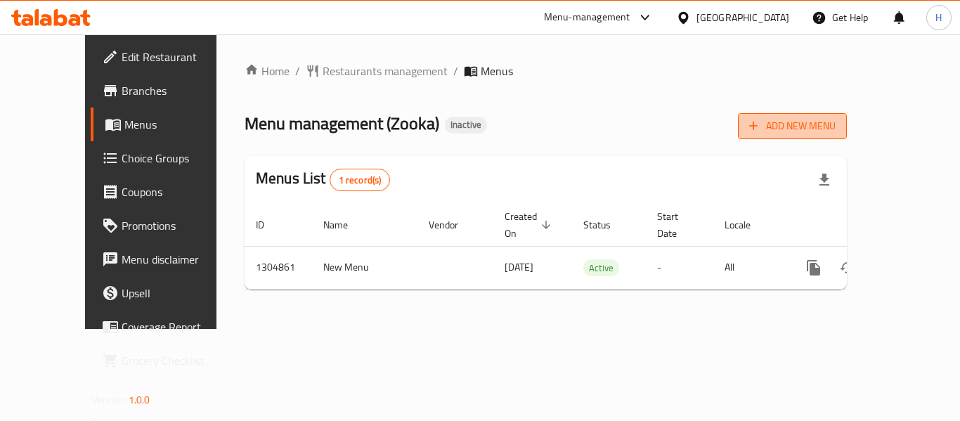
click at [846, 116] on button "Add New Menu" at bounding box center [792, 126] width 109 height 26
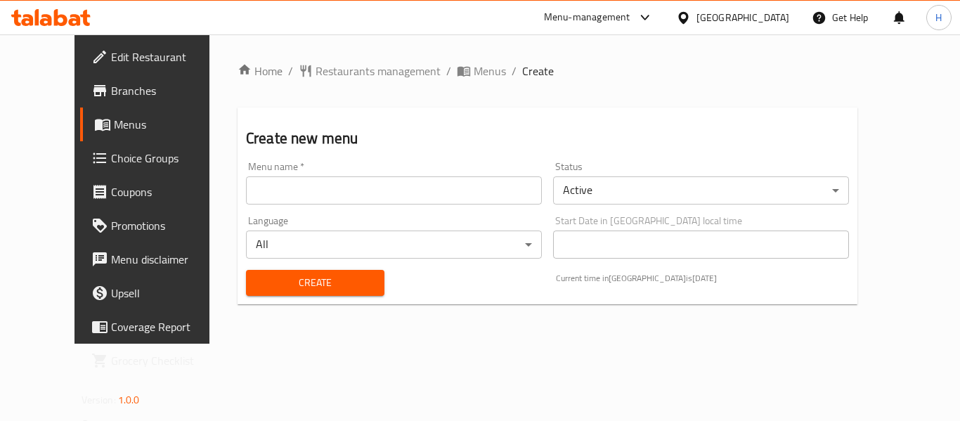
click at [410, 188] on input "text" at bounding box center [394, 190] width 296 height 28
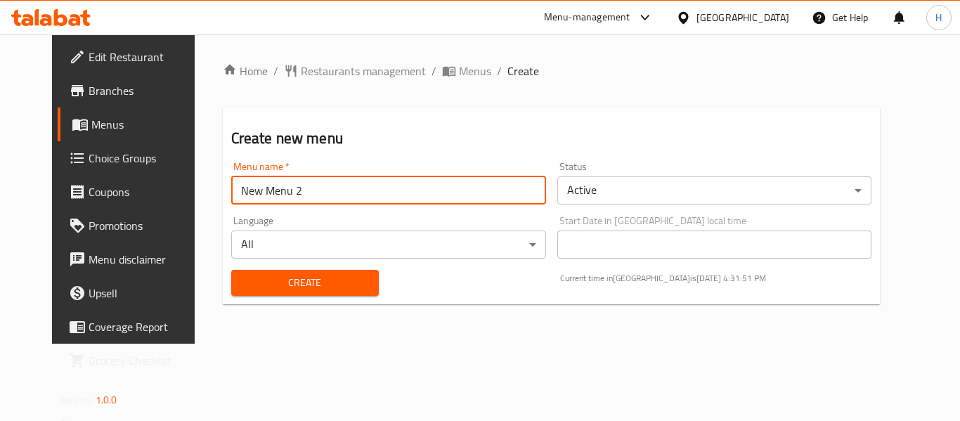
type input "New Menu 2"
click at [331, 282] on span "Create" at bounding box center [304, 283] width 125 height 18
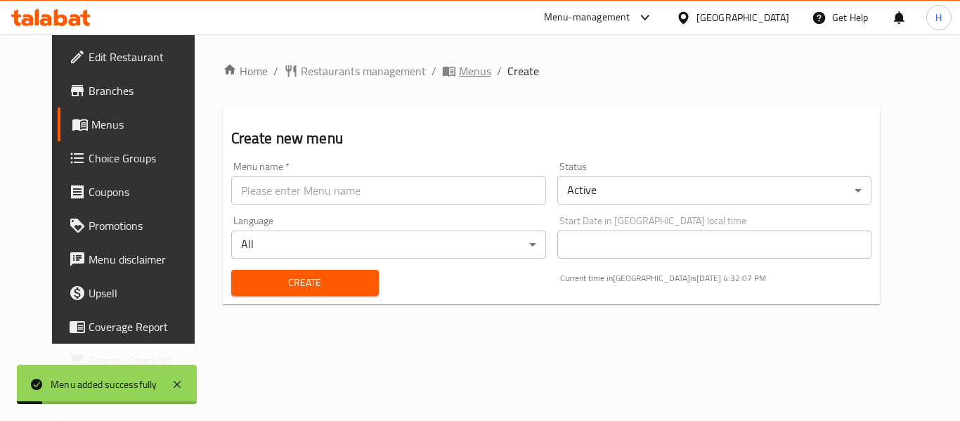
click at [459, 66] on span "Menus" at bounding box center [475, 71] width 32 height 17
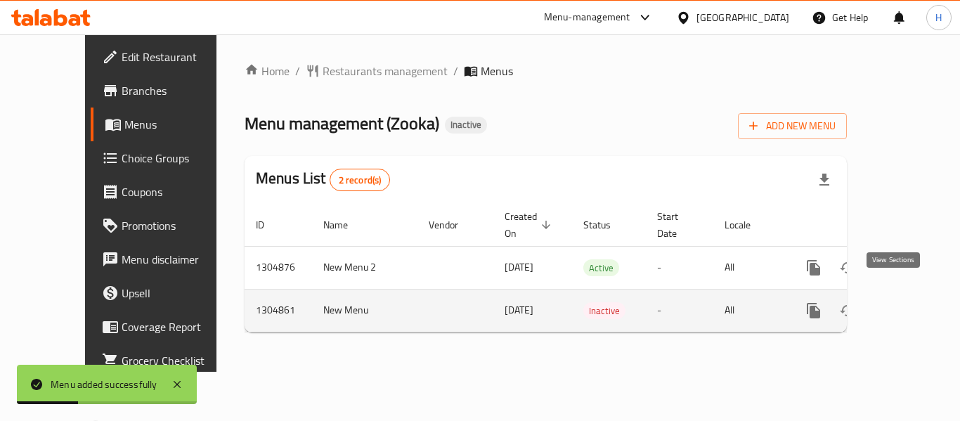
click at [908, 302] on icon "enhanced table" at bounding box center [914, 310] width 17 height 17
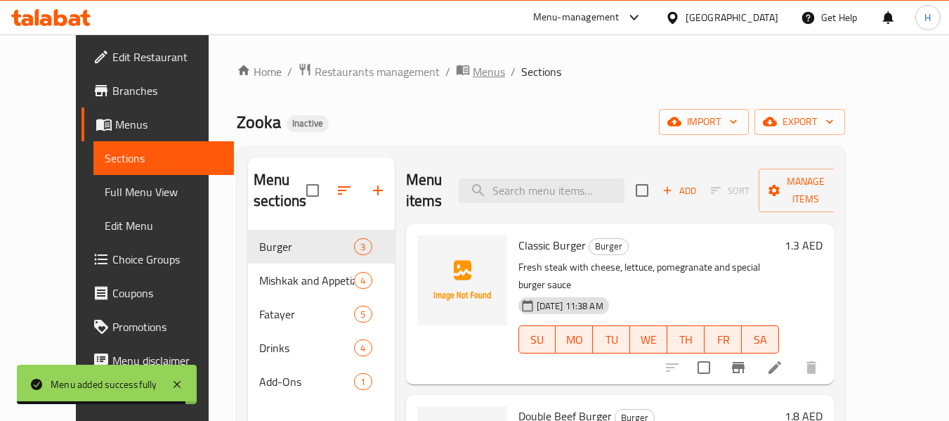
click at [473, 74] on span "Menus" at bounding box center [489, 71] width 32 height 17
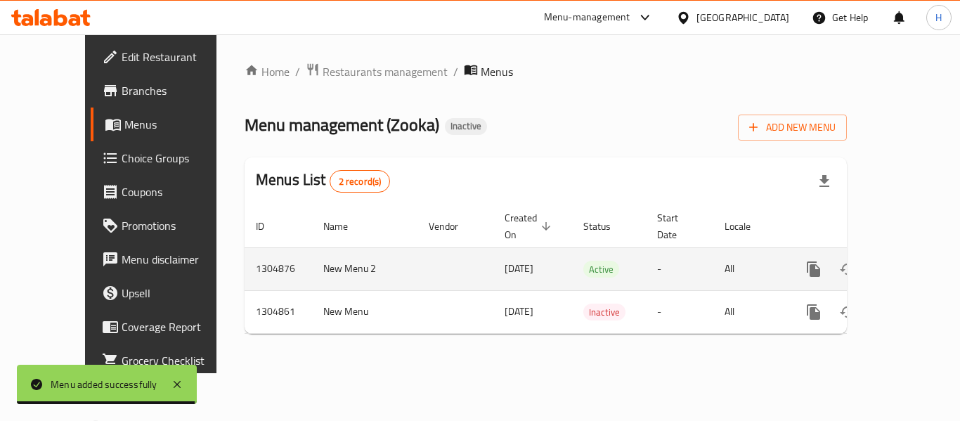
click at [902, 252] on link "enhanced table" at bounding box center [915, 269] width 34 height 34
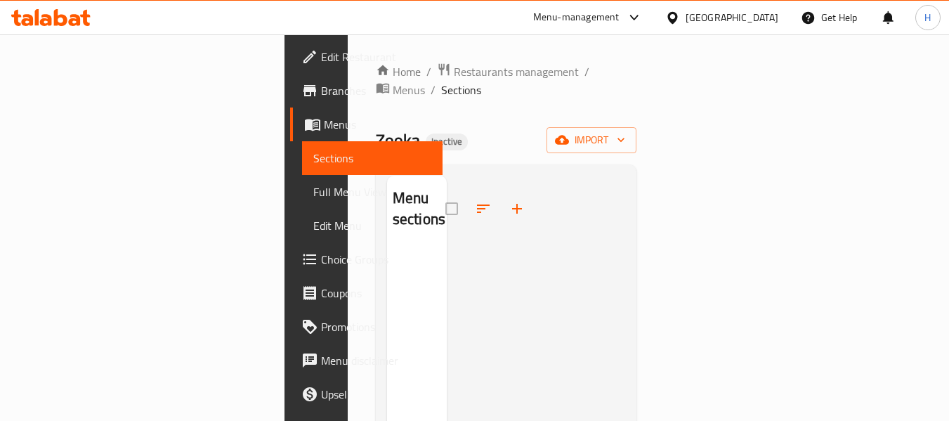
click at [637, 107] on div "Home / Restaurants management / Menus / Sections Zooka Inactive import Menu sec…" at bounding box center [506, 335] width 261 height 545
click at [625, 131] on span "import" at bounding box center [591, 140] width 67 height 18
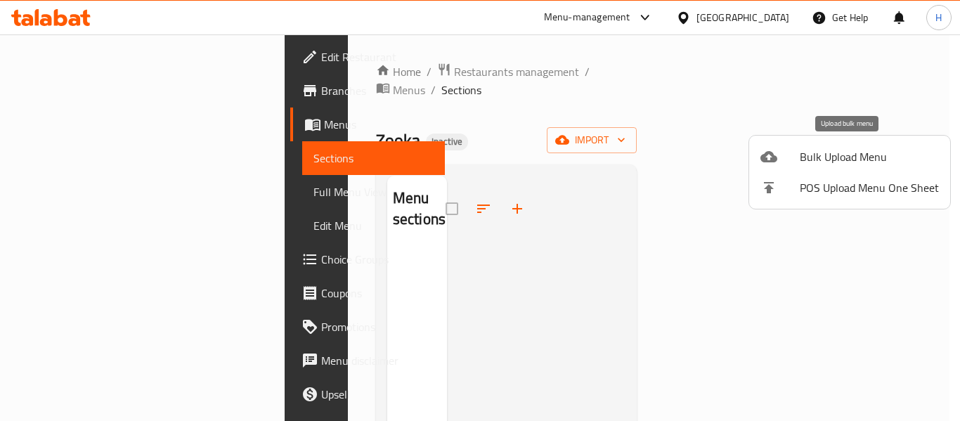
click at [792, 153] on div at bounding box center [779, 156] width 39 height 17
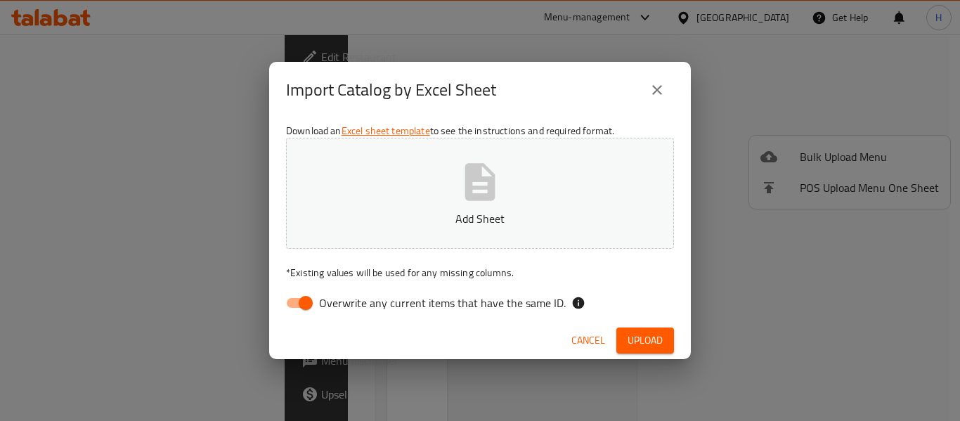
click at [294, 298] on input "Overwrite any current items that have the same ID." at bounding box center [306, 302] width 80 height 27
checkbox input "false"
click at [511, 186] on button "Add Sheet" at bounding box center [480, 193] width 388 height 111
click at [633, 333] on span "Upload" at bounding box center [644, 341] width 35 height 18
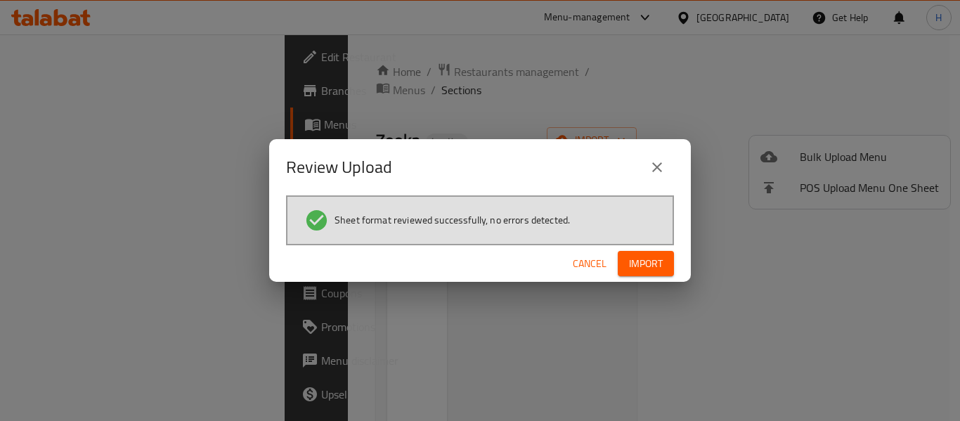
click at [661, 273] on button "Import" at bounding box center [645, 264] width 56 height 26
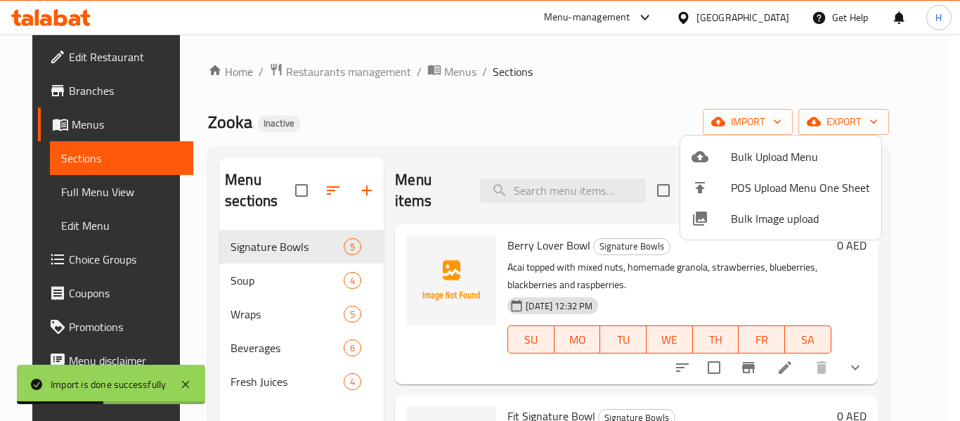
click at [611, 136] on div at bounding box center [480, 210] width 960 height 421
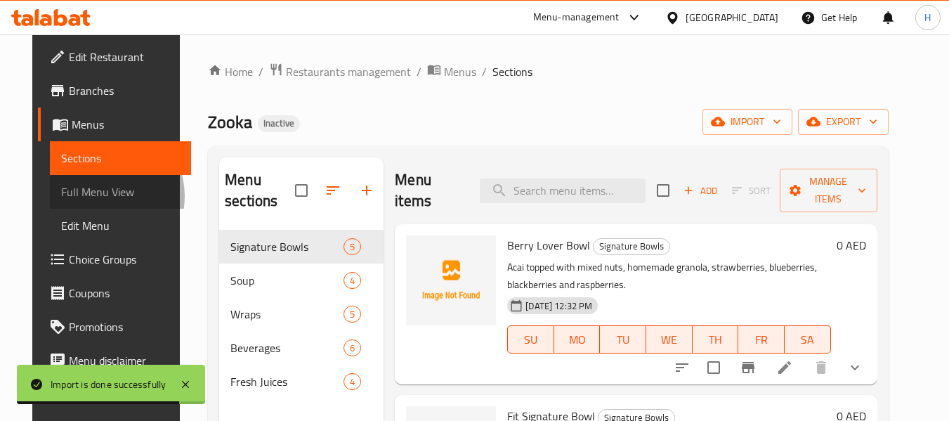
click at [68, 196] on span "Full Menu View" at bounding box center [120, 191] width 119 height 17
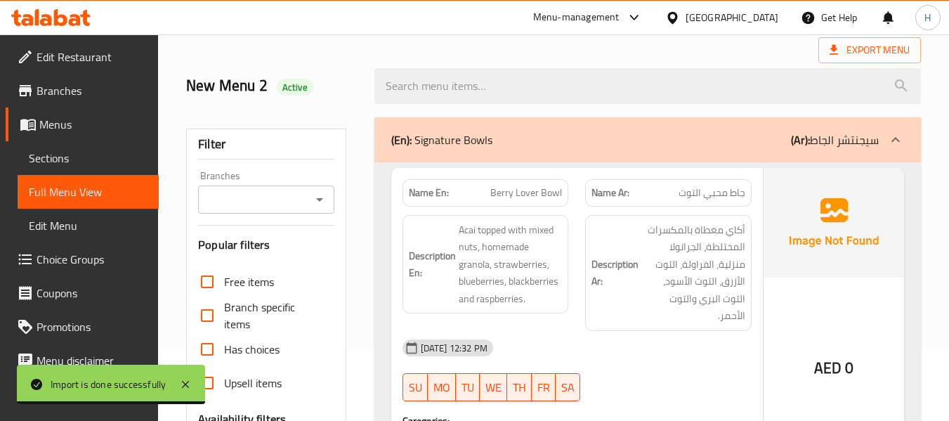
scroll to position [140, 0]
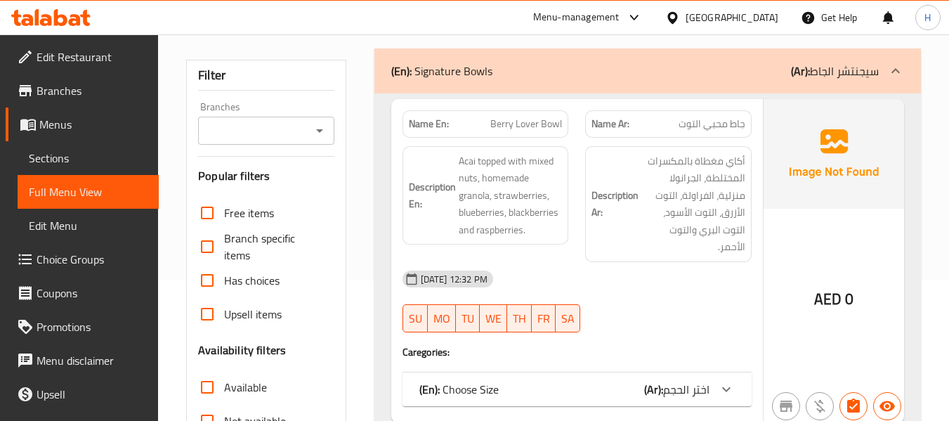
click at [691, 384] on div "(En): Choose Size (Ar): اختر الحجم" at bounding box center [577, 389] width 349 height 34
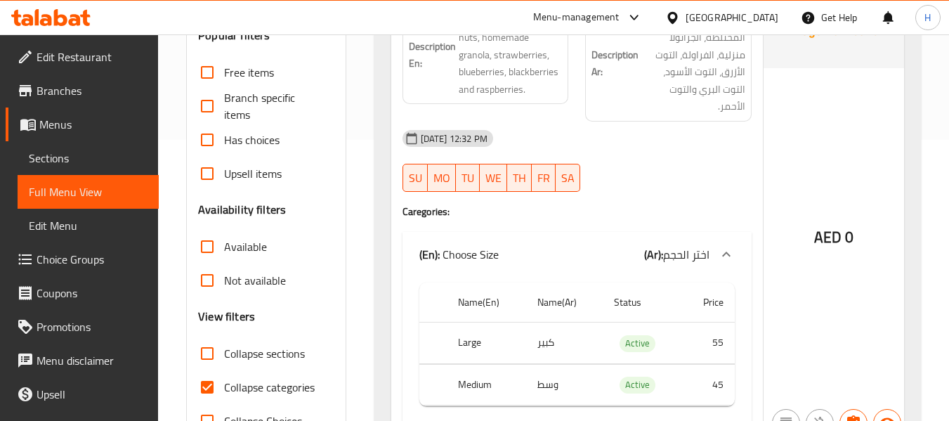
scroll to position [211, 0]
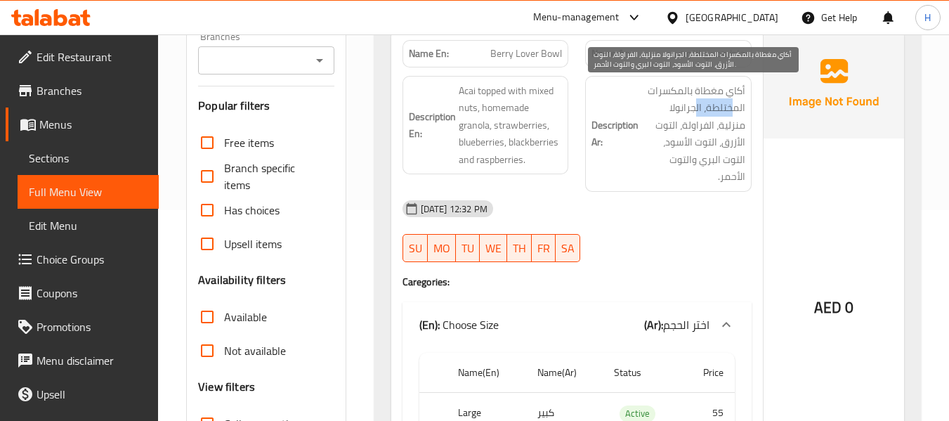
drag, startPoint x: 733, startPoint y: 110, endPoint x: 693, endPoint y: 112, distance: 39.4
click at [693, 111] on span "أكاي مغطاة بالمكسرات المختلطة، الجرانولا منزلية، الفراولة، التوت الأزرق، التوت …" at bounding box center [693, 133] width 104 height 103
click at [726, 131] on span "أكاي مغطاة بالمكسرات المختلطة، الجرانولا منزلية، الفراولة، التوت الأزرق، التوت …" at bounding box center [693, 133] width 104 height 103
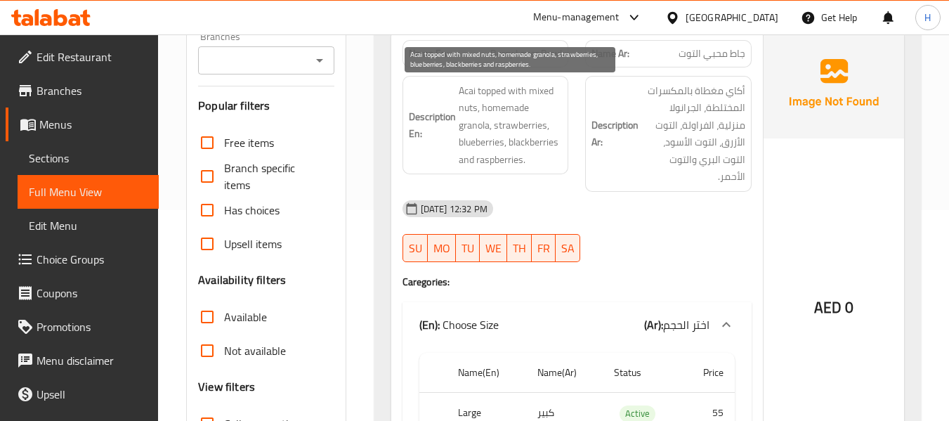
click at [499, 162] on span "Acai topped with mixed nuts, homemade granola, strawberries, blueberries, black…" at bounding box center [511, 125] width 104 height 86
click at [493, 140] on span "Acai topped with mixed nuts, homemade granola, strawberries, blueberries, black…" at bounding box center [511, 125] width 104 height 86
click at [508, 157] on span "Acai topped with mixed nuts, homemade granola, strawberries, blueberries, black…" at bounding box center [511, 125] width 104 height 86
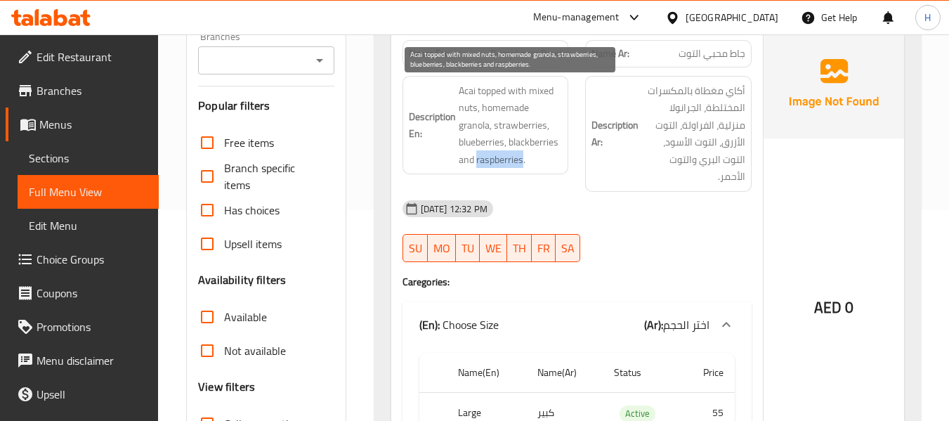
copy span "raspberries"
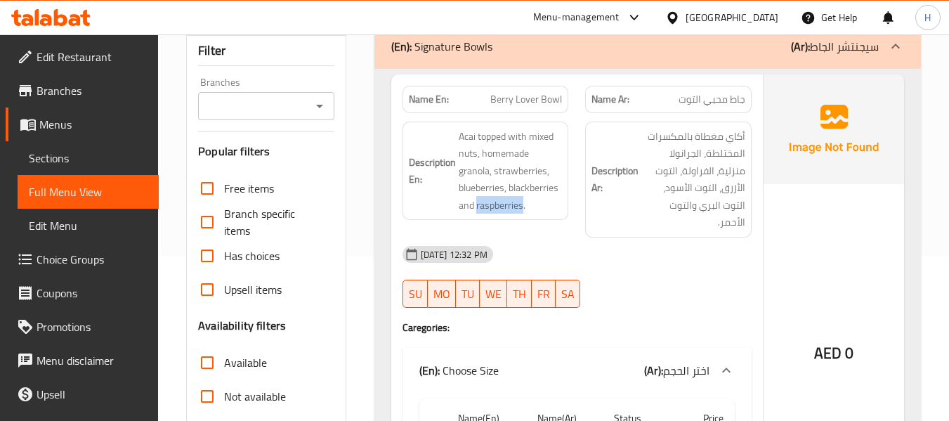
scroll to position [140, 0]
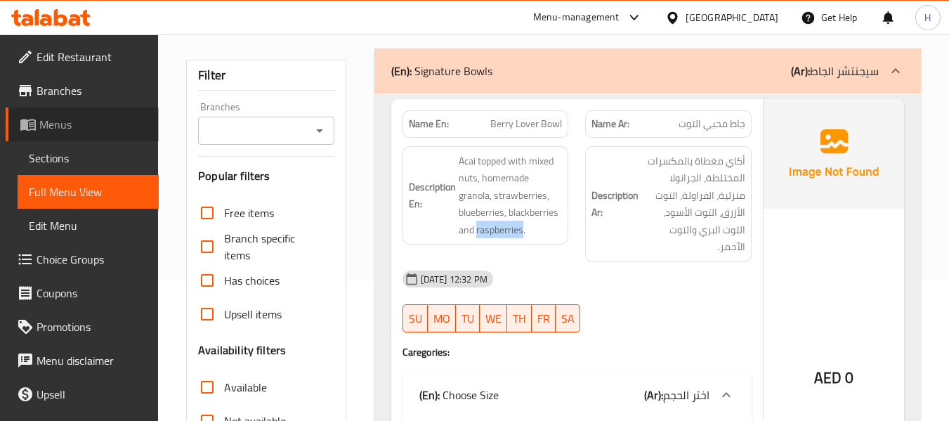
click at [86, 118] on span "Menus" at bounding box center [93, 124] width 108 height 17
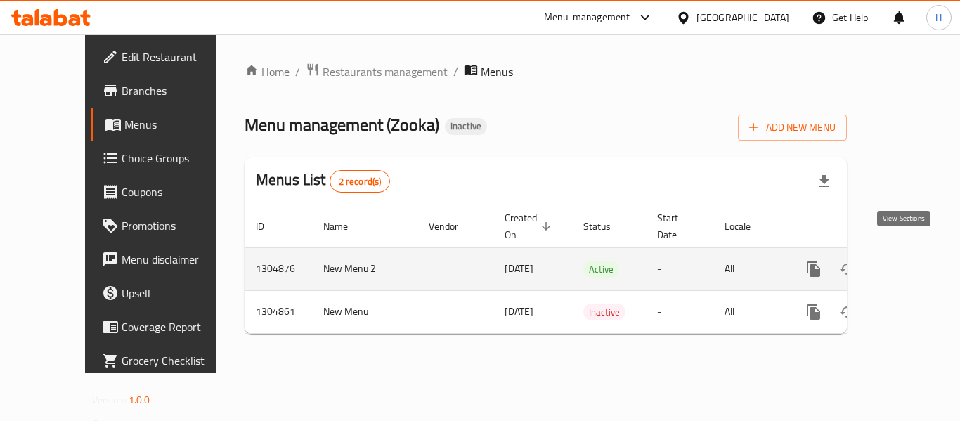
click at [898, 256] on link "enhanced table" at bounding box center [915, 269] width 34 height 34
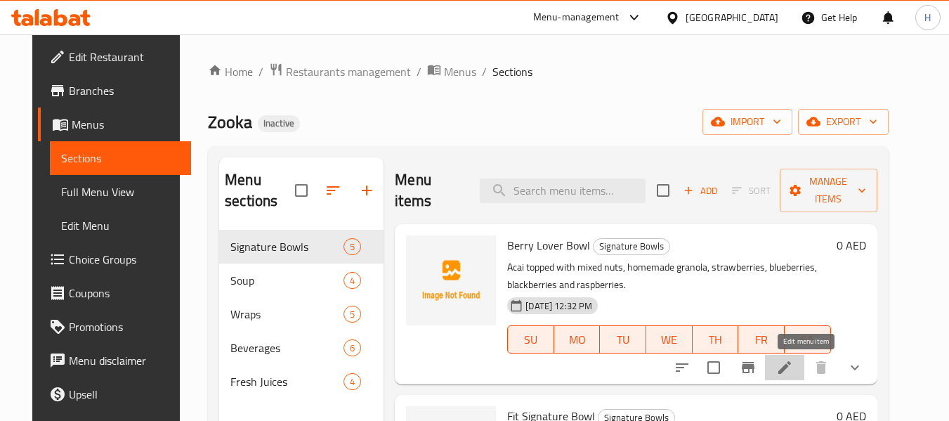
click at [793, 367] on icon at bounding box center [784, 367] width 17 height 17
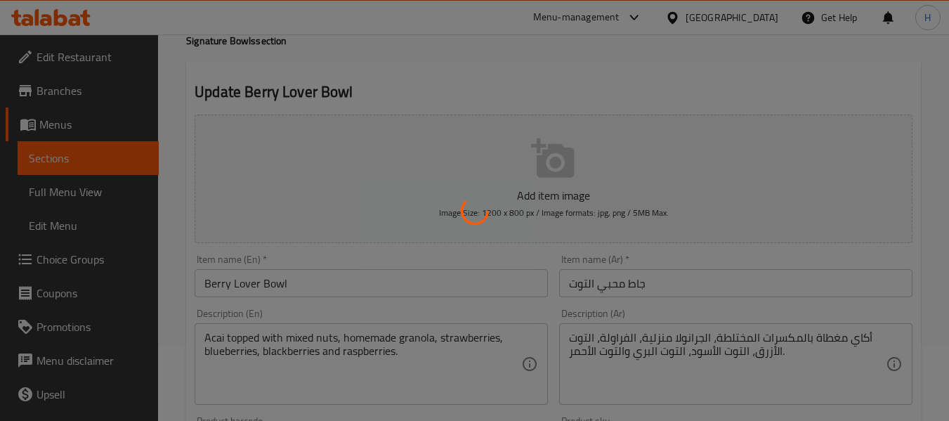
scroll to position [140, 0]
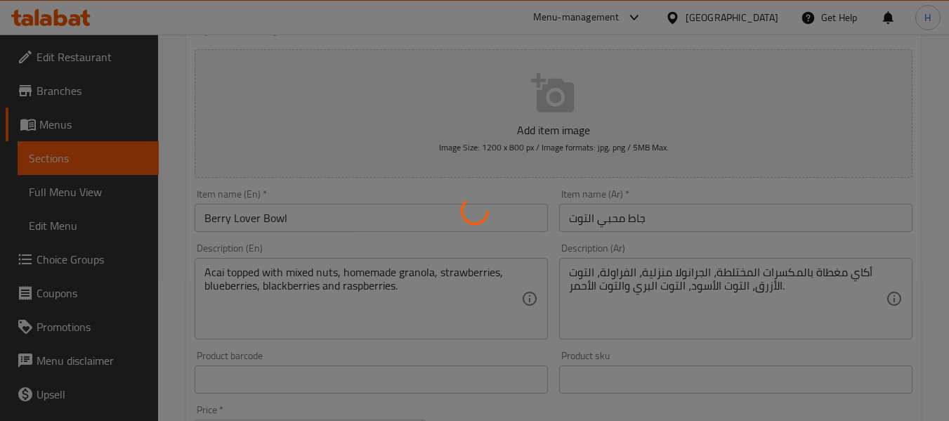
click at [735, 308] on div at bounding box center [474, 210] width 949 height 421
click at [804, 292] on div at bounding box center [474, 210] width 949 height 421
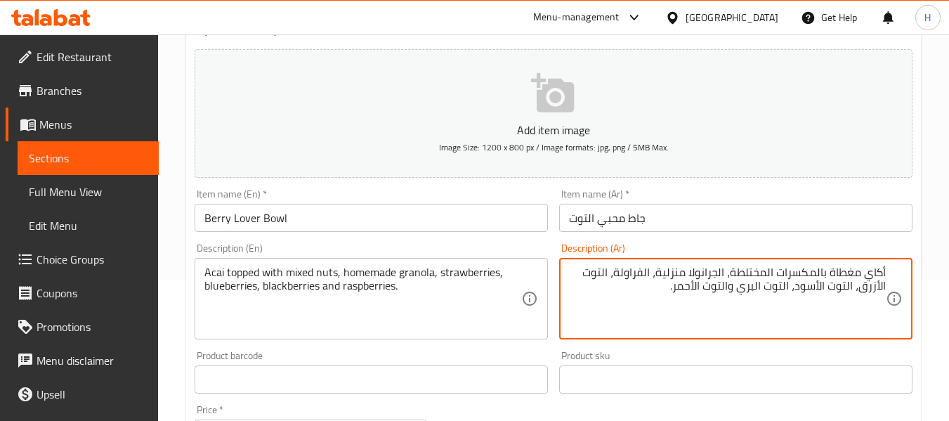
click at [711, 286] on textarea "أكاي مغطاة بالمكسرات المختلطة، الجرانولا منزلية، الفراولة، التوت الأزرق، التوت …" at bounding box center [727, 299] width 317 height 67
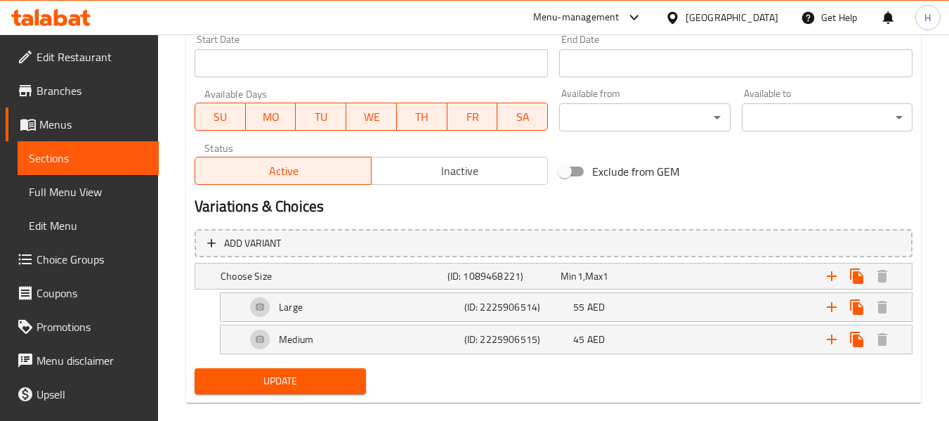
scroll to position [620, 0]
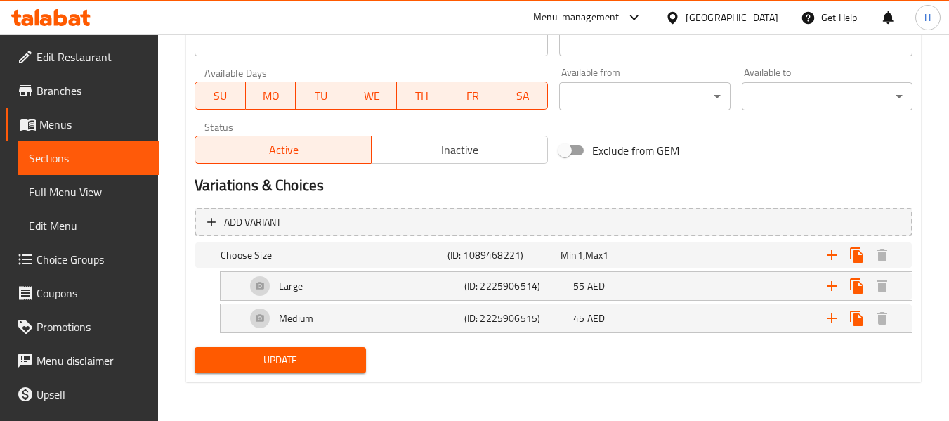
type textarea "أكاي مغطاة بالمكسرات المختلطة، الجرانولا منزلية، الفراولة، التوت الأزرق، التوت …"
click at [311, 352] on span "Update" at bounding box center [280, 360] width 148 height 18
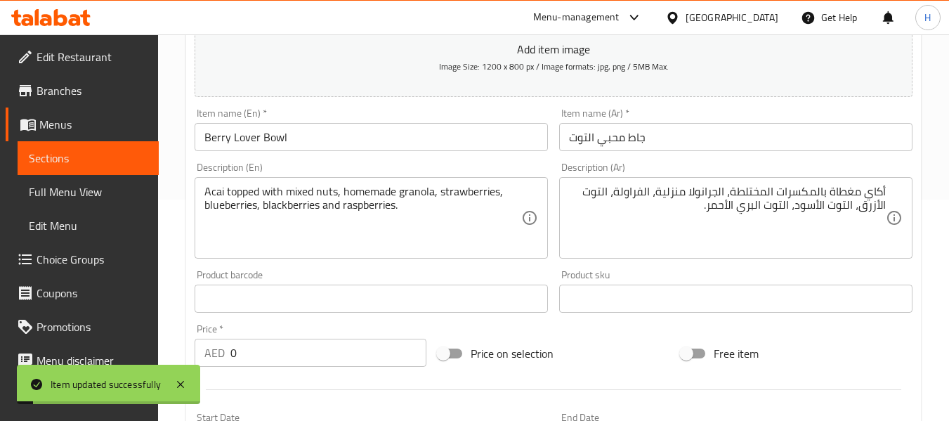
scroll to position [58, 0]
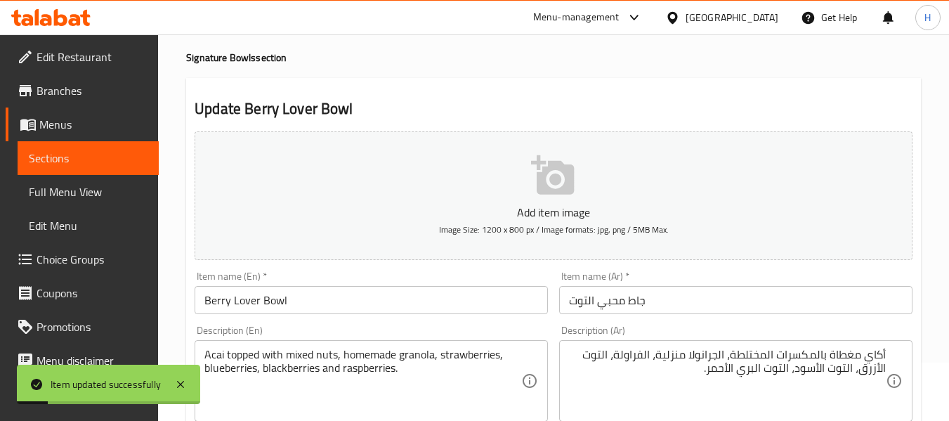
click at [88, 189] on span "Full Menu View" at bounding box center [88, 191] width 119 height 17
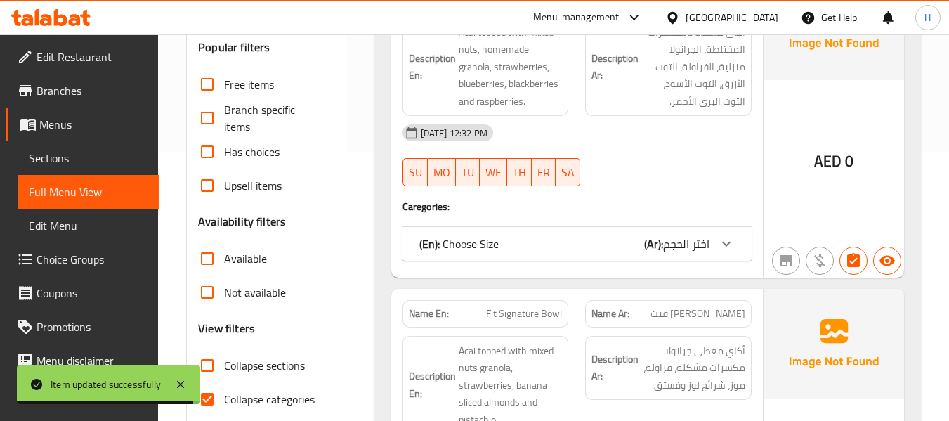
drag, startPoint x: 676, startPoint y: 235, endPoint x: 662, endPoint y: 237, distance: 14.2
click at [676, 235] on span "اختر الحجم" at bounding box center [686, 243] width 46 height 21
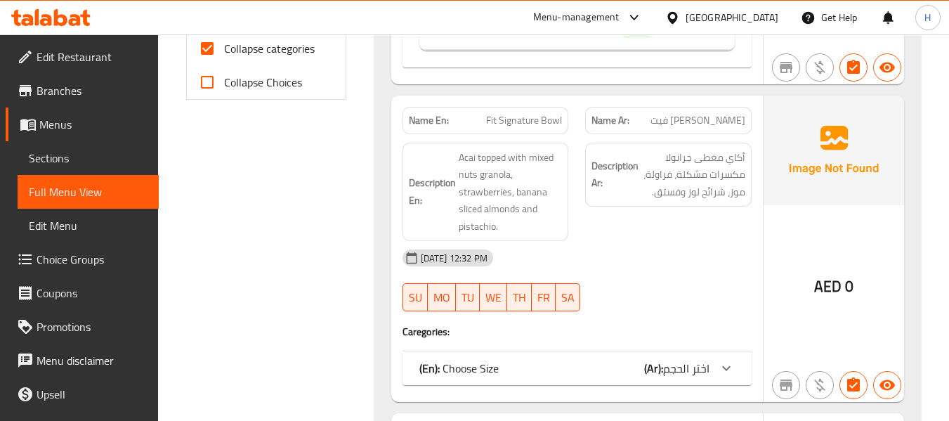
scroll to position [620, 0]
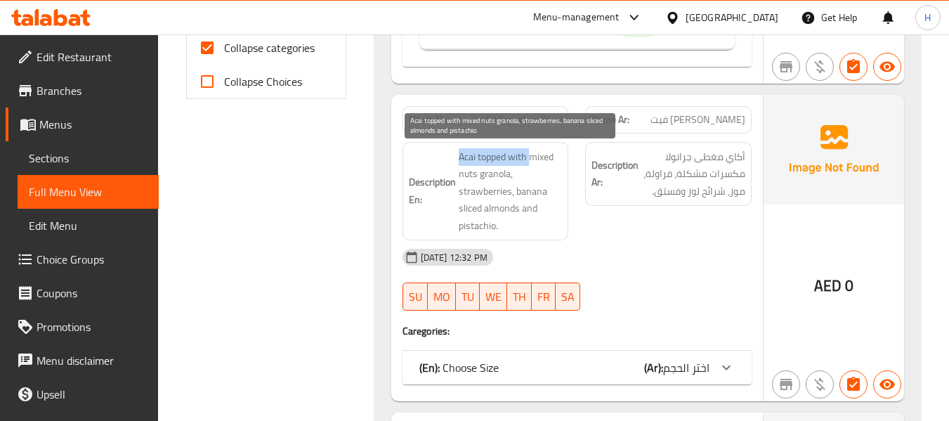
drag, startPoint x: 452, startPoint y: 156, endPoint x: 533, endPoint y: 157, distance: 81.5
click at [533, 157] on h6 "Description En: Acai topped with mixed nuts granola, strawberries, banana slice…" at bounding box center [486, 191] width 154 height 86
click at [523, 182] on span "Acai topped with mixed nuts granola, strawberries, banana sliced almonds and pi…" at bounding box center [511, 191] width 104 height 86
click at [489, 181] on span "Acai topped with mixed nuts granola, strawberries, banana sliced almonds and pi…" at bounding box center [511, 191] width 104 height 86
click at [528, 211] on span "Acai topped with mixed nuts granola, strawberries, banana sliced almonds and pi…" at bounding box center [511, 191] width 104 height 86
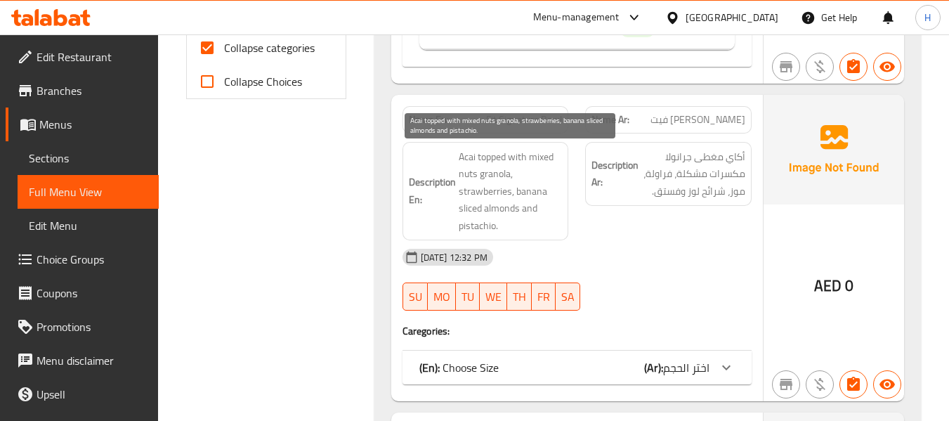
click at [528, 223] on span "Acai topped with mixed nuts granola, strawberries, banana sliced almonds and pi…" at bounding box center [511, 191] width 104 height 86
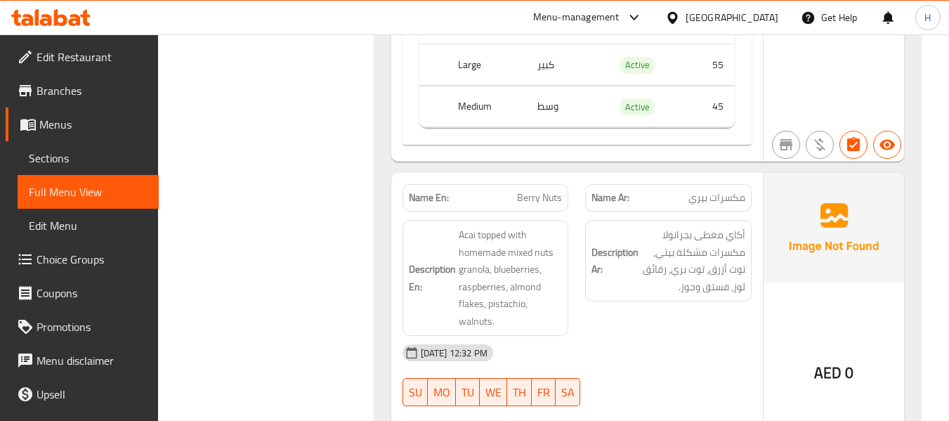
scroll to position [1042, 0]
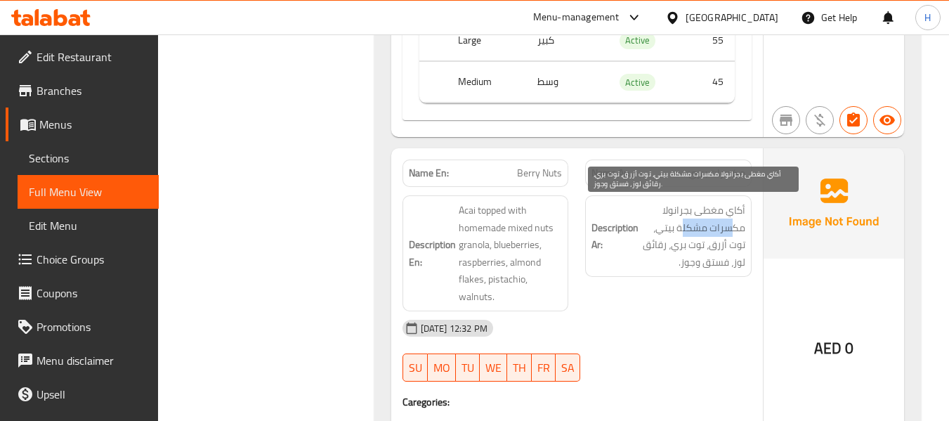
drag, startPoint x: 725, startPoint y: 233, endPoint x: 671, endPoint y: 225, distance: 54.5
click at [674, 223] on span "أكاي مغطى بجرانولا مكسرات مشكلة بيتي، توت أزرق، توت بري، رقائق لوز، فستق وجوز." at bounding box center [693, 236] width 104 height 69
click at [669, 230] on span "أكاي مغطى بجرانولا مكسرات مشكلة بيتي، توت أزرق، توت بري، رقائق لوز، فستق وجوز." at bounding box center [693, 236] width 104 height 69
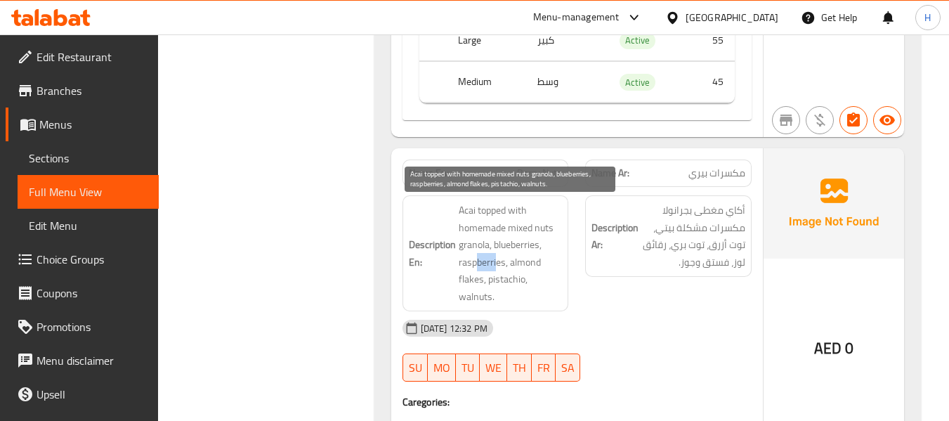
drag, startPoint x: 477, startPoint y: 257, endPoint x: 495, endPoint y: 254, distance: 18.5
click at [495, 254] on span "Acai topped with homemade mixed nuts granola, blueberries, raspberries, almond …" at bounding box center [511, 253] width 104 height 103
click at [508, 273] on span "Acai topped with homemade mixed nuts granola, blueberries, raspberries, almond …" at bounding box center [511, 253] width 104 height 103
click at [501, 286] on span "Acai topped with homemade mixed nuts granola, blueberries, raspberries, almond …" at bounding box center [511, 253] width 104 height 103
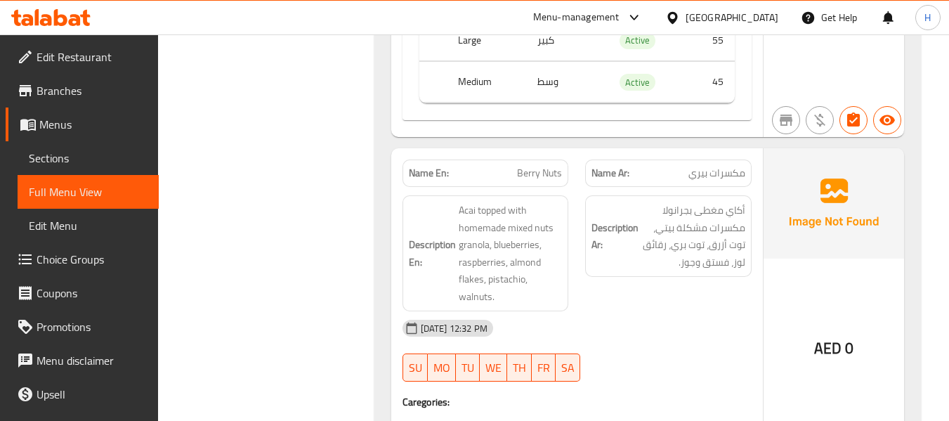
click at [732, 170] on span "مكسرات بيري" at bounding box center [716, 173] width 57 height 15
click at [470, 162] on div "Name En: Berry Nuts" at bounding box center [486, 172] width 166 height 27
click at [480, 168] on p "Name En: Berry Nuts" at bounding box center [486, 173] width 154 height 15
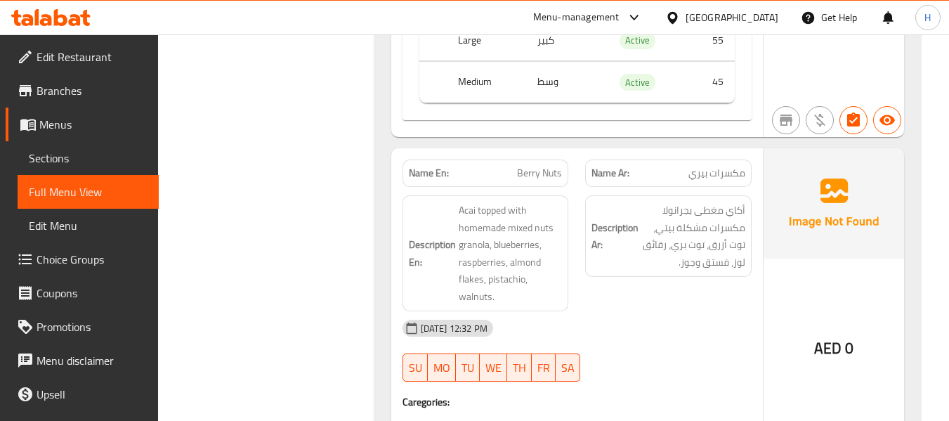
click at [480, 168] on p "Name En: Berry Nuts" at bounding box center [486, 173] width 154 height 15
click at [519, 174] on span "Berry Nuts" at bounding box center [539, 173] width 45 height 15
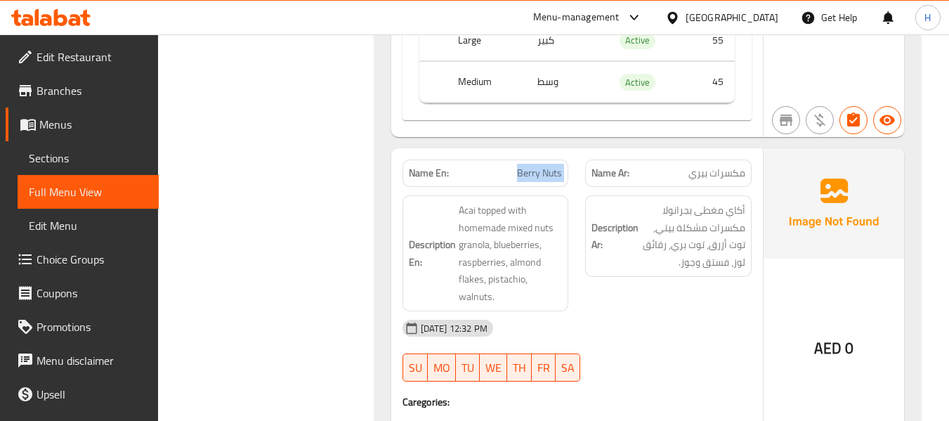
click at [50, 147] on link "Sections" at bounding box center [88, 158] width 141 height 34
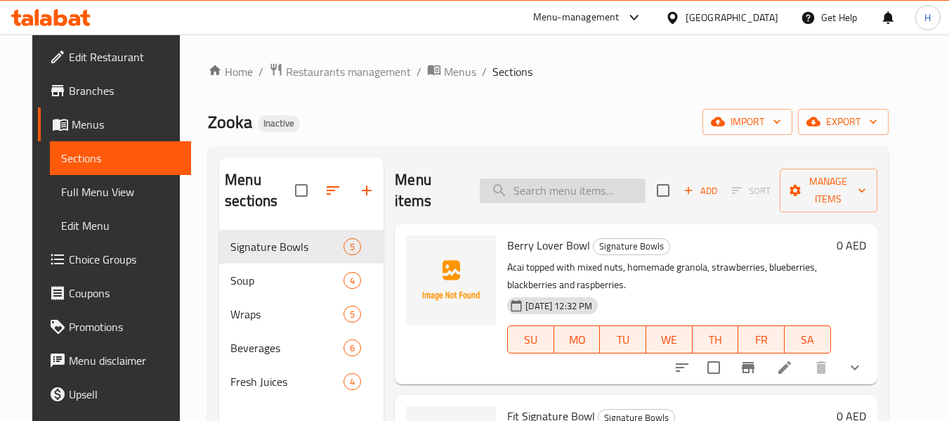
click at [573, 193] on input "search" at bounding box center [563, 190] width 166 height 25
paste input "Berry Nuts"
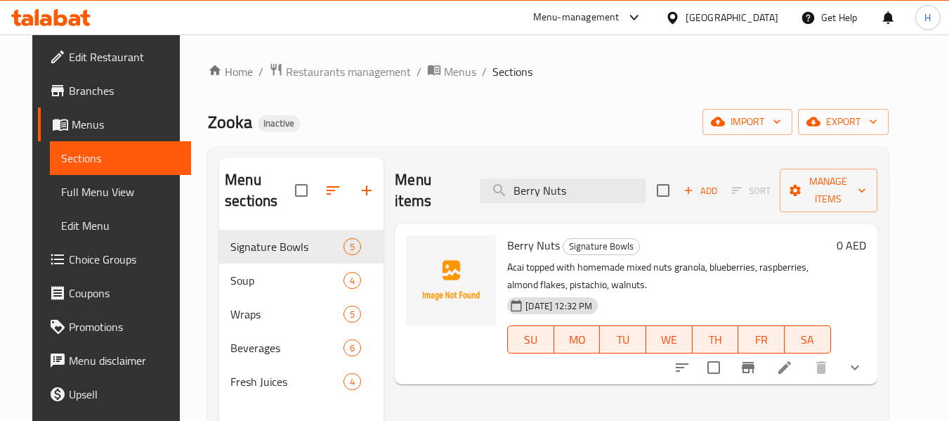
type input "Berry Nuts"
click at [804, 357] on li at bounding box center [784, 367] width 39 height 25
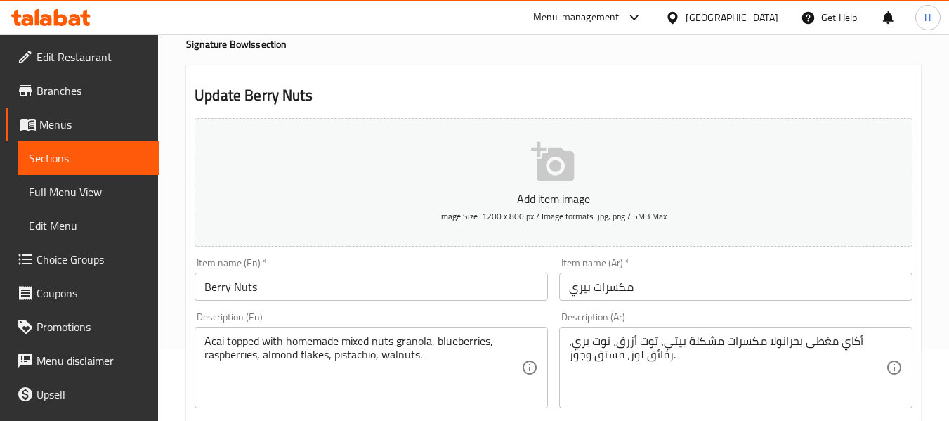
scroll to position [140, 0]
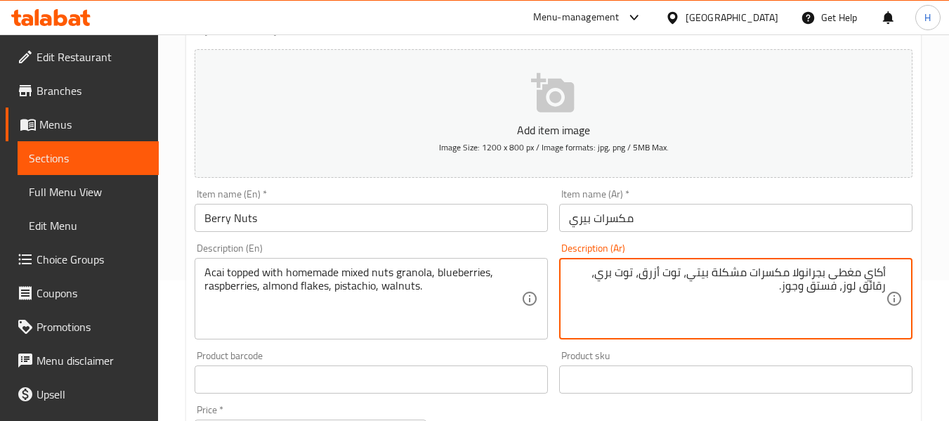
click at [601, 278] on textarea "أكاي مغطى بجرانولا مكسرات مشكلة بيتي، توت أزرق، توت بري، رقائق لوز، فستق وجوز." at bounding box center [727, 299] width 317 height 67
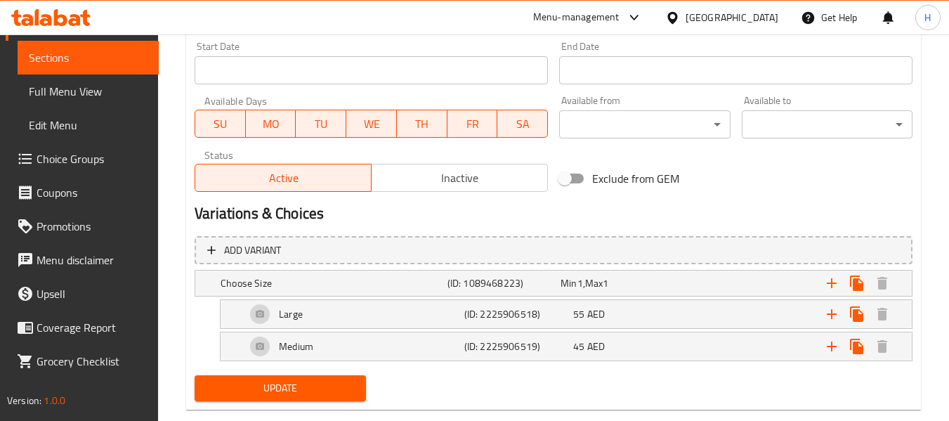
scroll to position [620, 0]
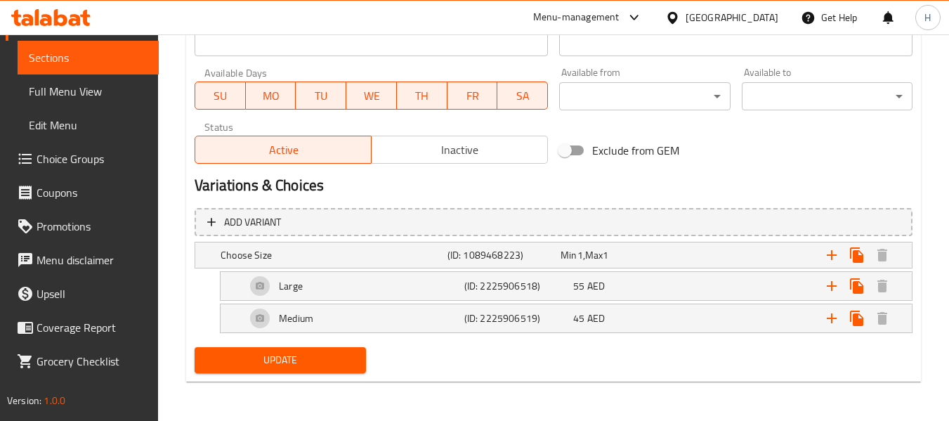
type textarea "أكاي مغطى بجرانولا مكسرات مشكلة بيتي، توت أزرق، توت بري احمر، رقائق لوز، فستق و…"
click at [314, 366] on span "Update" at bounding box center [280, 360] width 148 height 18
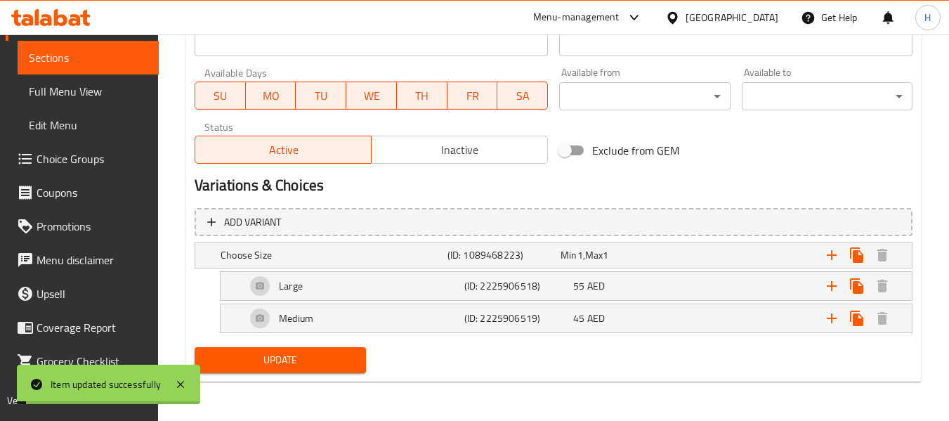
click at [86, 97] on span "Full Menu View" at bounding box center [88, 91] width 119 height 17
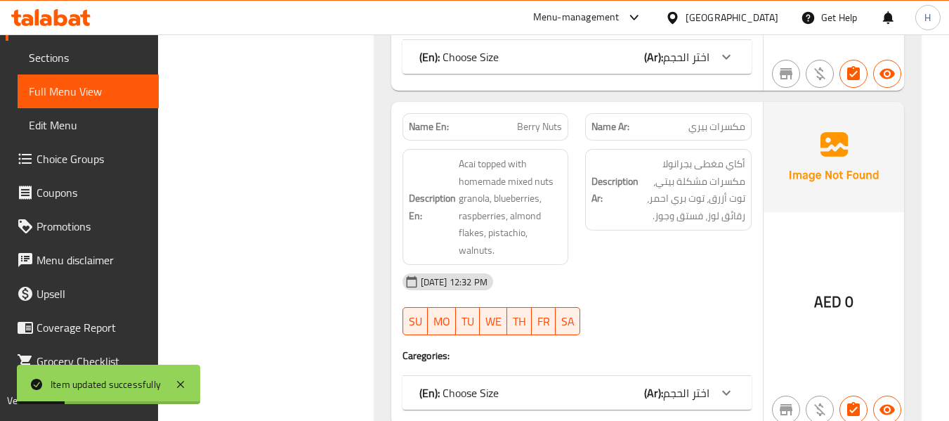
scroll to position [831, 0]
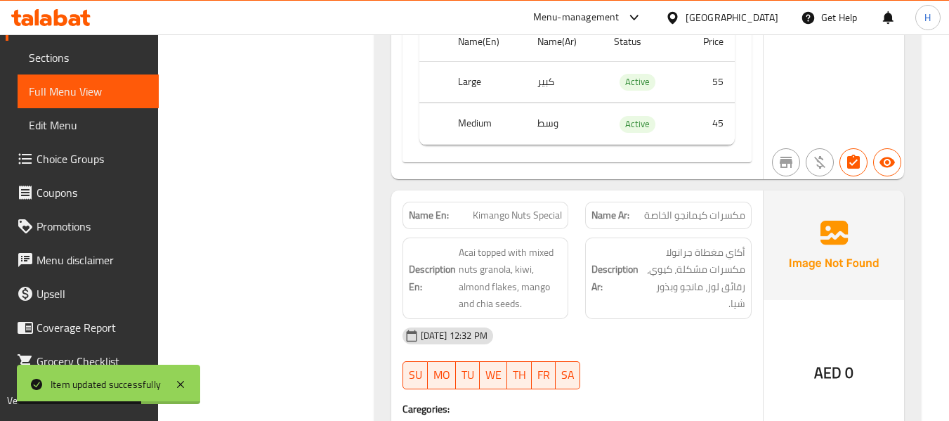
scroll to position [1182, 0]
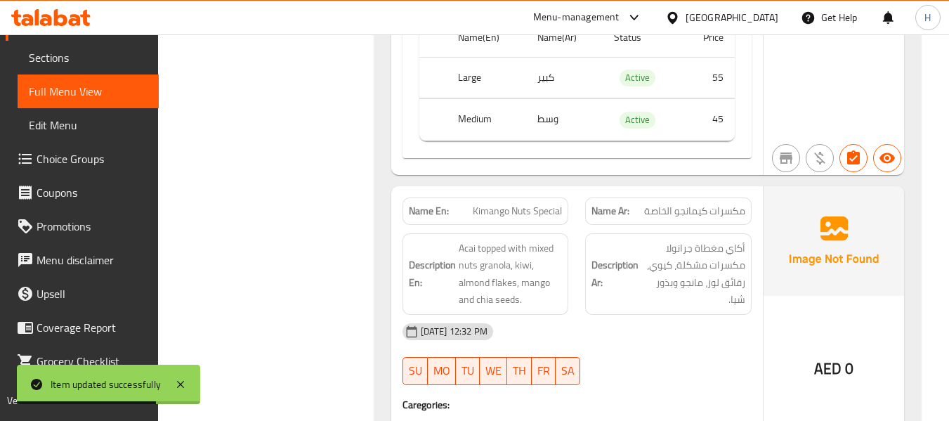
click at [680, 214] on span "مكسرات كيمانجو الخاصة" at bounding box center [694, 211] width 101 height 15
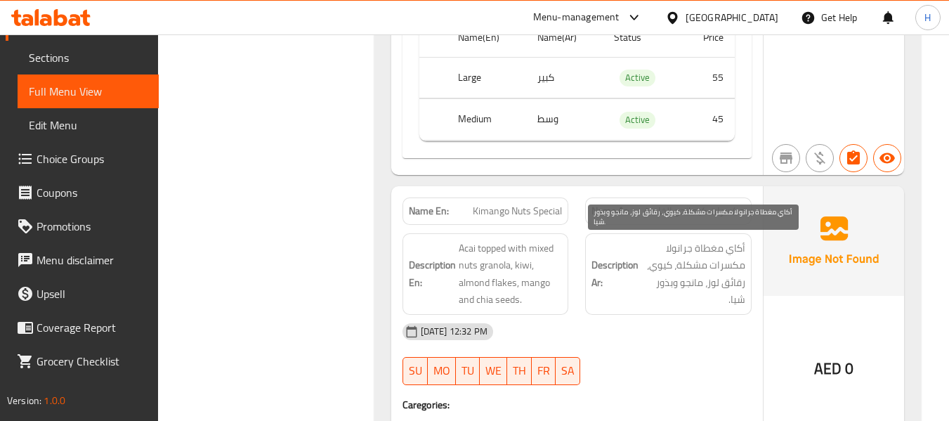
click at [661, 247] on span "أكاي مغطاة جرانولا مكسرات مشكلة، كيوي، رقائق لوز، مانجو وبذور شيا." at bounding box center [693, 274] width 104 height 69
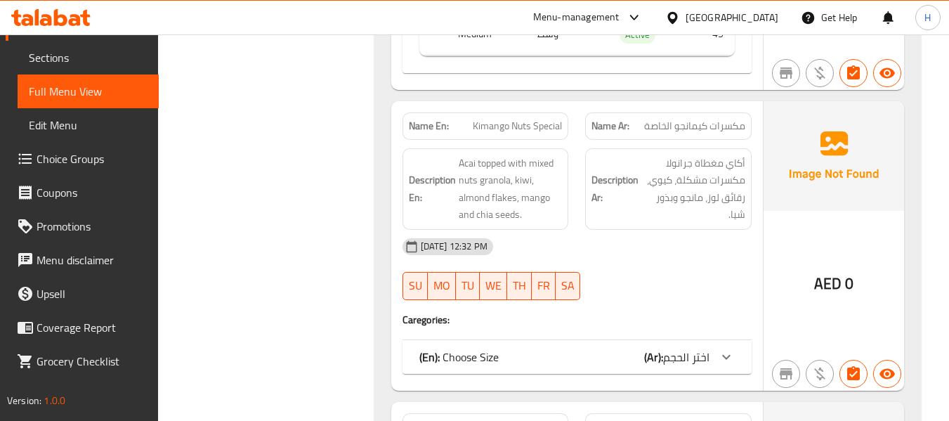
scroll to position [1393, 0]
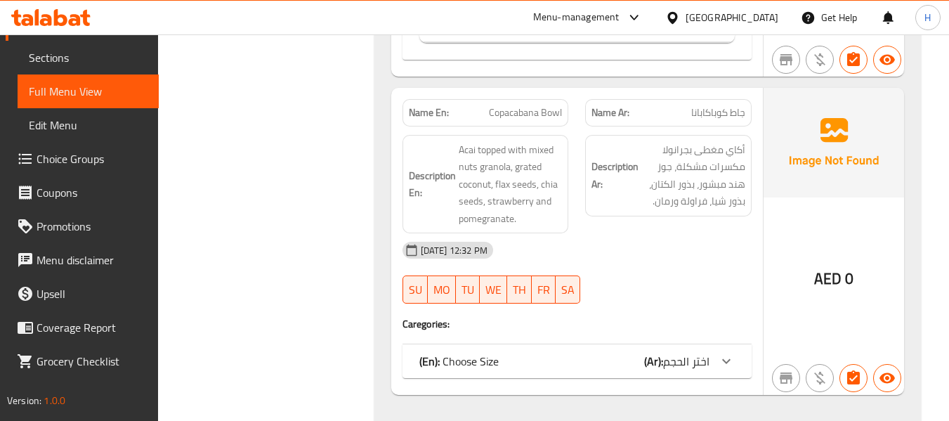
scroll to position [1744, 0]
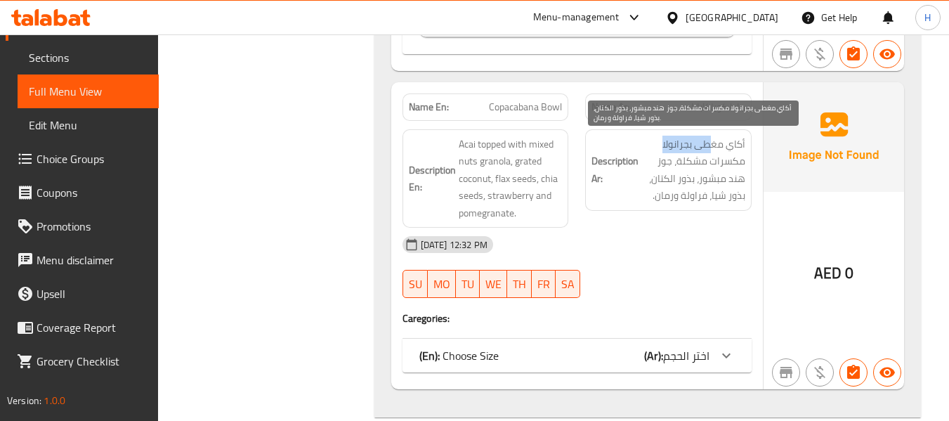
drag, startPoint x: 711, startPoint y: 144, endPoint x: 659, endPoint y: 145, distance: 52.0
click at [659, 145] on span "أكاي مغطى بجرانولا مكسرات مشكلة، جوز هند مبشور، بذور الكتان، بذور شيا، فراولة و…" at bounding box center [693, 170] width 104 height 69
click at [721, 159] on span "أكاي مغطى بجرانولا مكسرات مشكلة، جوز هند مبشور، بذور الكتان، بذور شيا، فراولة و…" at bounding box center [693, 170] width 104 height 69
drag, startPoint x: 738, startPoint y: 163, endPoint x: 690, endPoint y: 165, distance: 48.5
click at [690, 165] on span "أكاي مغطى بجرانولا مكسرات مشكلة، جوز هند مبشور، بذور الكتان، بذور شيا، فراولة و…" at bounding box center [693, 170] width 104 height 69
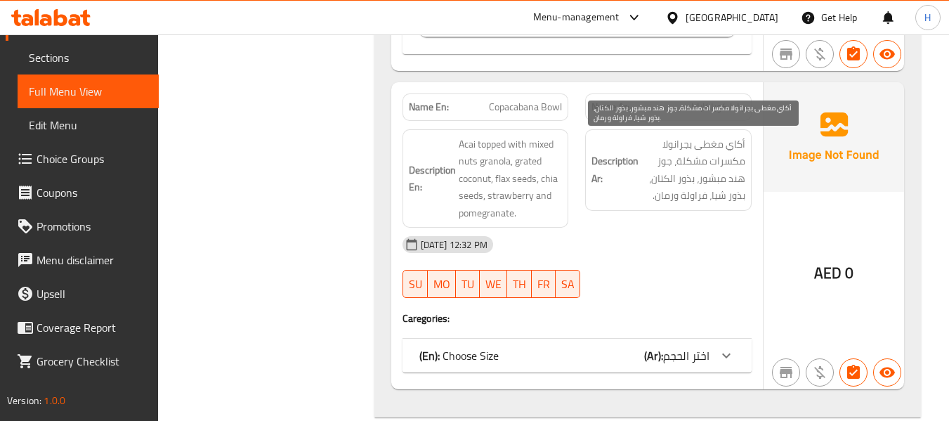
click at [656, 171] on span "أكاي مغطى بجرانولا مكسرات مشكلة، جوز هند مبشور، بذور الكتان، بذور شيا، فراولة و…" at bounding box center [693, 170] width 104 height 69
click at [712, 181] on span "أكاي مغطى بجرانولا مكسرات مشكلة، جوز هند مبشور، بذور الكتان، بذور شيا، فراولة و…" at bounding box center [693, 170] width 104 height 69
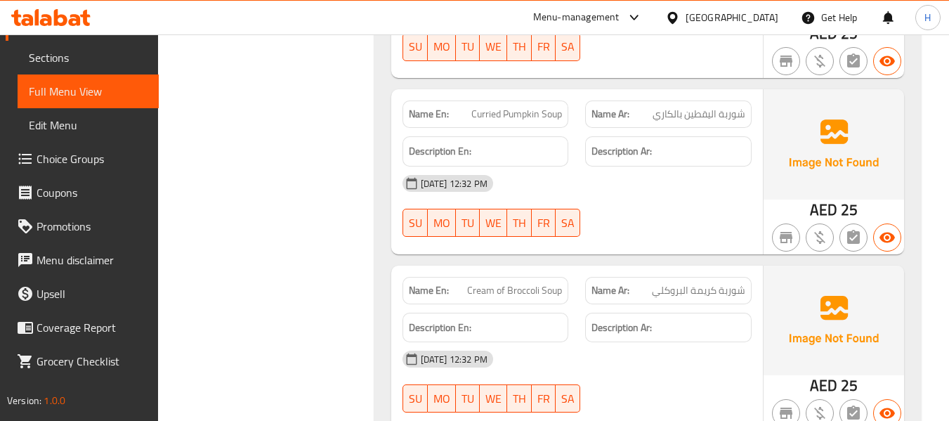
scroll to position [2657, 0]
drag, startPoint x: 482, startPoint y: 294, endPoint x: 568, endPoint y: 300, distance: 85.9
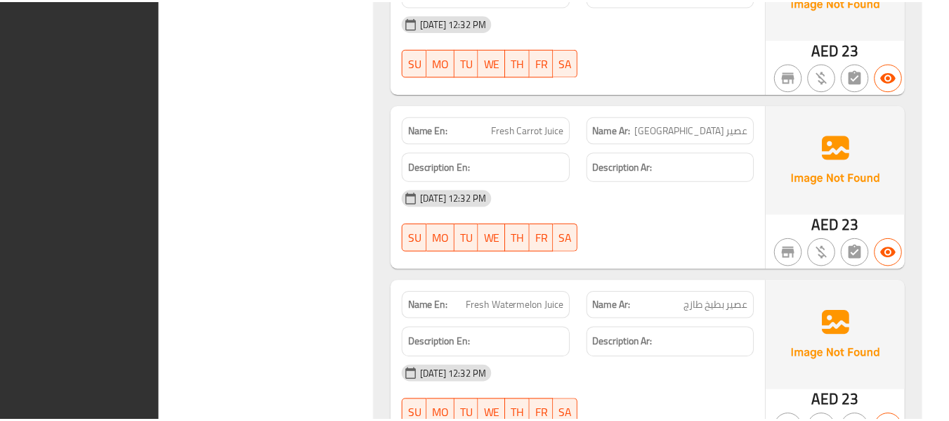
scroll to position [5816, 0]
